Goal: Transaction & Acquisition: Purchase product/service

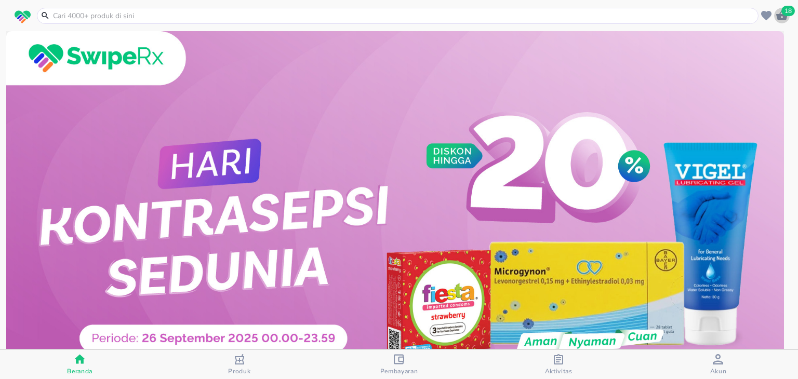
click at [778, 9] on icon "button" at bounding box center [782, 15] width 12 height 12
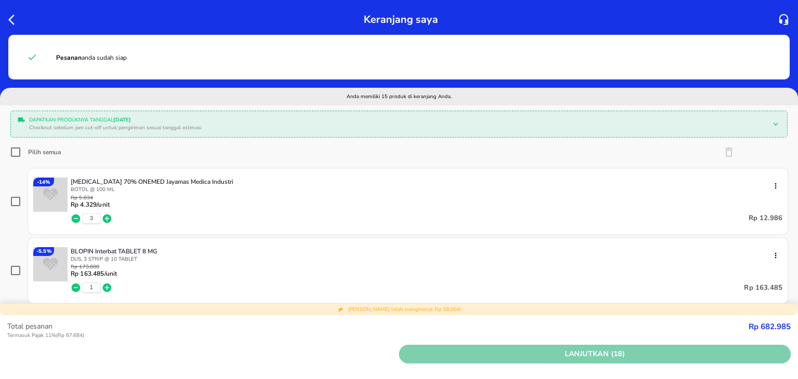
click at [518, 347] on button "Lanjutkan (18)" at bounding box center [595, 354] width 392 height 19
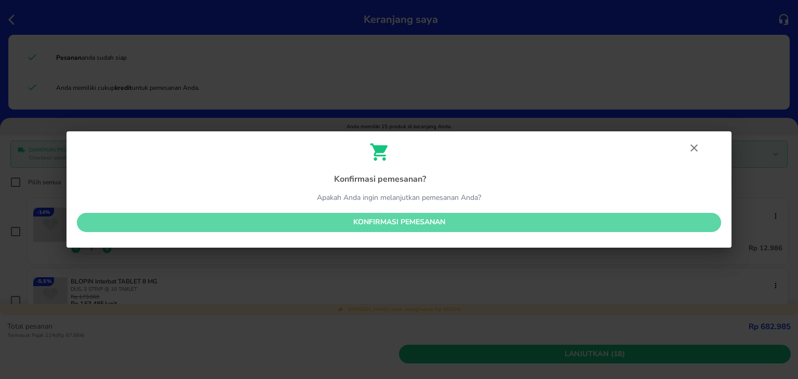
click at [468, 226] on span "Konfirmasi pemesanan" at bounding box center [399, 222] width 628 height 13
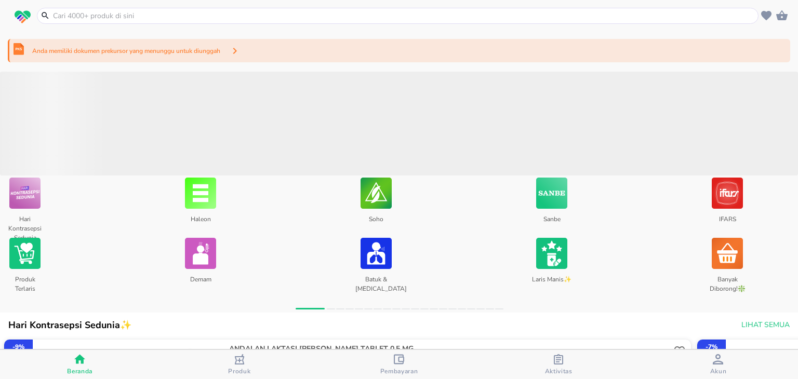
click at [416, 58] on div "Anda memiliki dokumen prekursor yang menunggu untuk diunggah" at bounding box center [399, 50] width 783 height 23
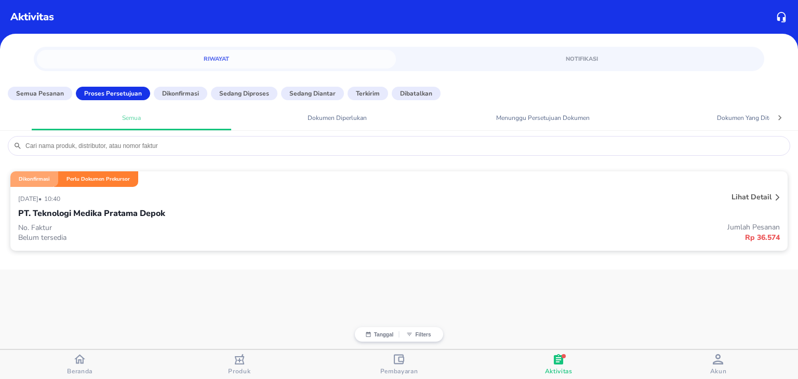
click at [400, 243] on div "[DATE] • 10:40 Lihat detail PT. Teknologi Medika Pratama Depok No. Faktur Belum…" at bounding box center [399, 219] width 778 height 64
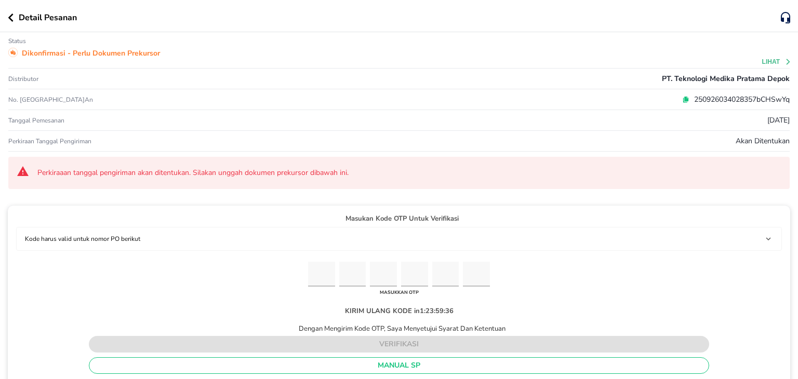
click at [682, 96] on icon at bounding box center [685, 99] width 7 height 7
click at [311, 274] on input "Please enter OTP character 1" at bounding box center [321, 274] width 27 height 25
paste input "0"
type input "4"
type input "7"
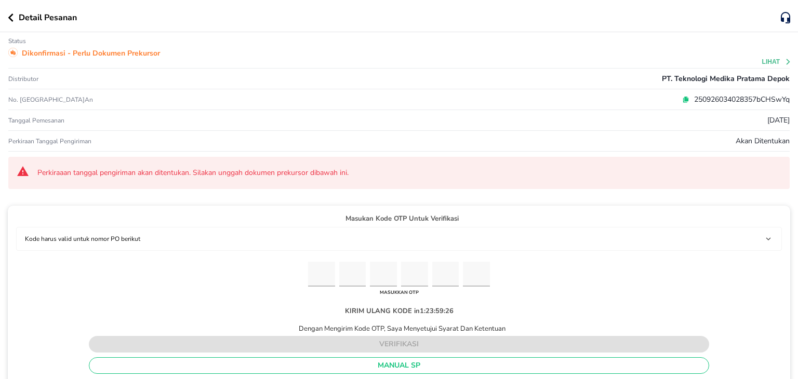
type input "5"
type input "0"
type input "5"
type input "0"
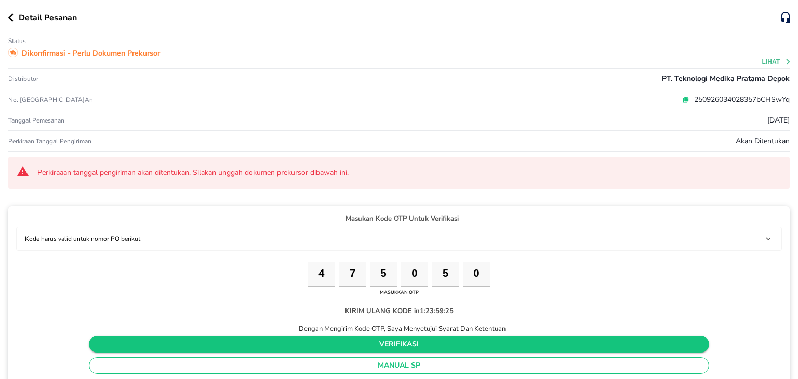
click at [323, 343] on span "verifikasi" at bounding box center [399, 344] width 604 height 13
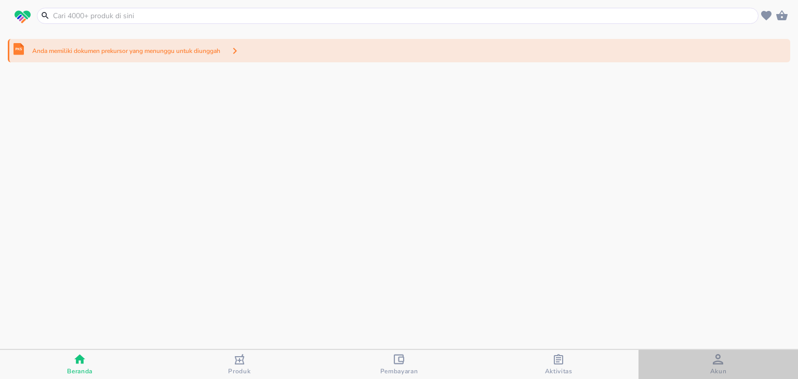
click at [703, 355] on span "Akun" at bounding box center [718, 364] width 153 height 21
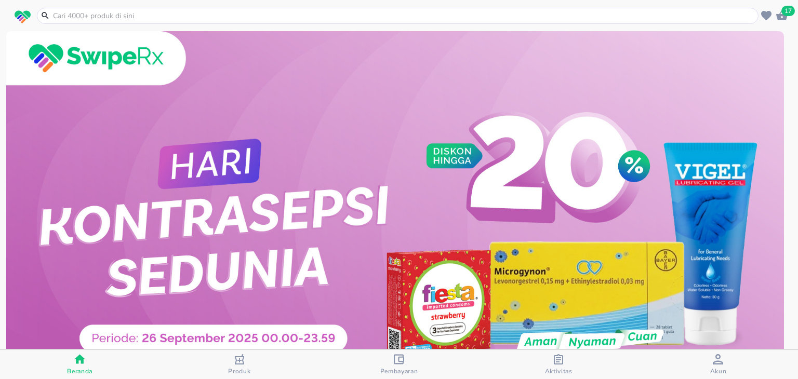
click at [786, 17] on icon "button" at bounding box center [782, 15] width 11 height 10
